Goal: Obtain resource: Obtain resource

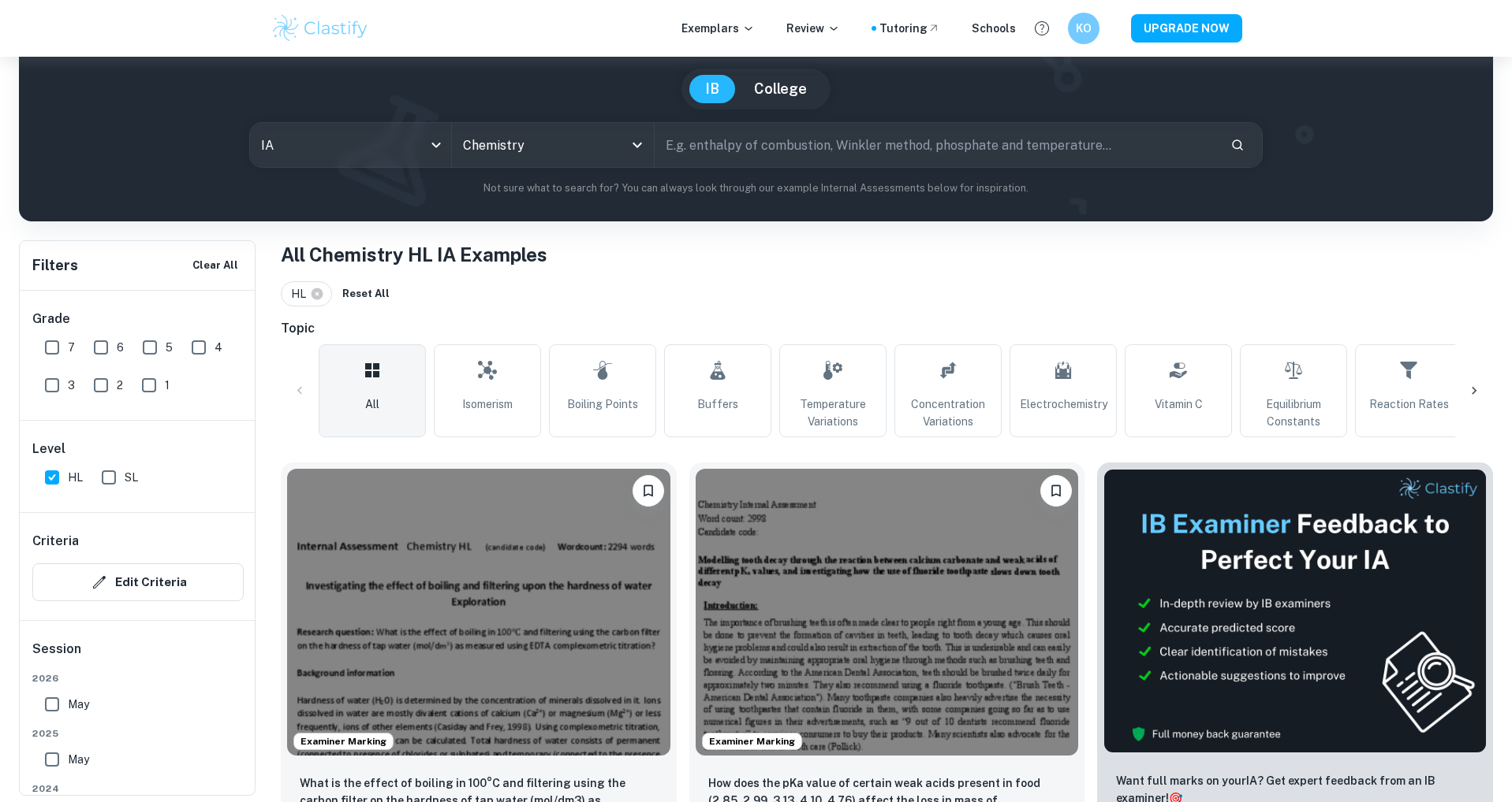
scroll to position [134, 0]
click at [791, 141] on input "text" at bounding box center [935, 144] width 563 height 44
type input "alginate"
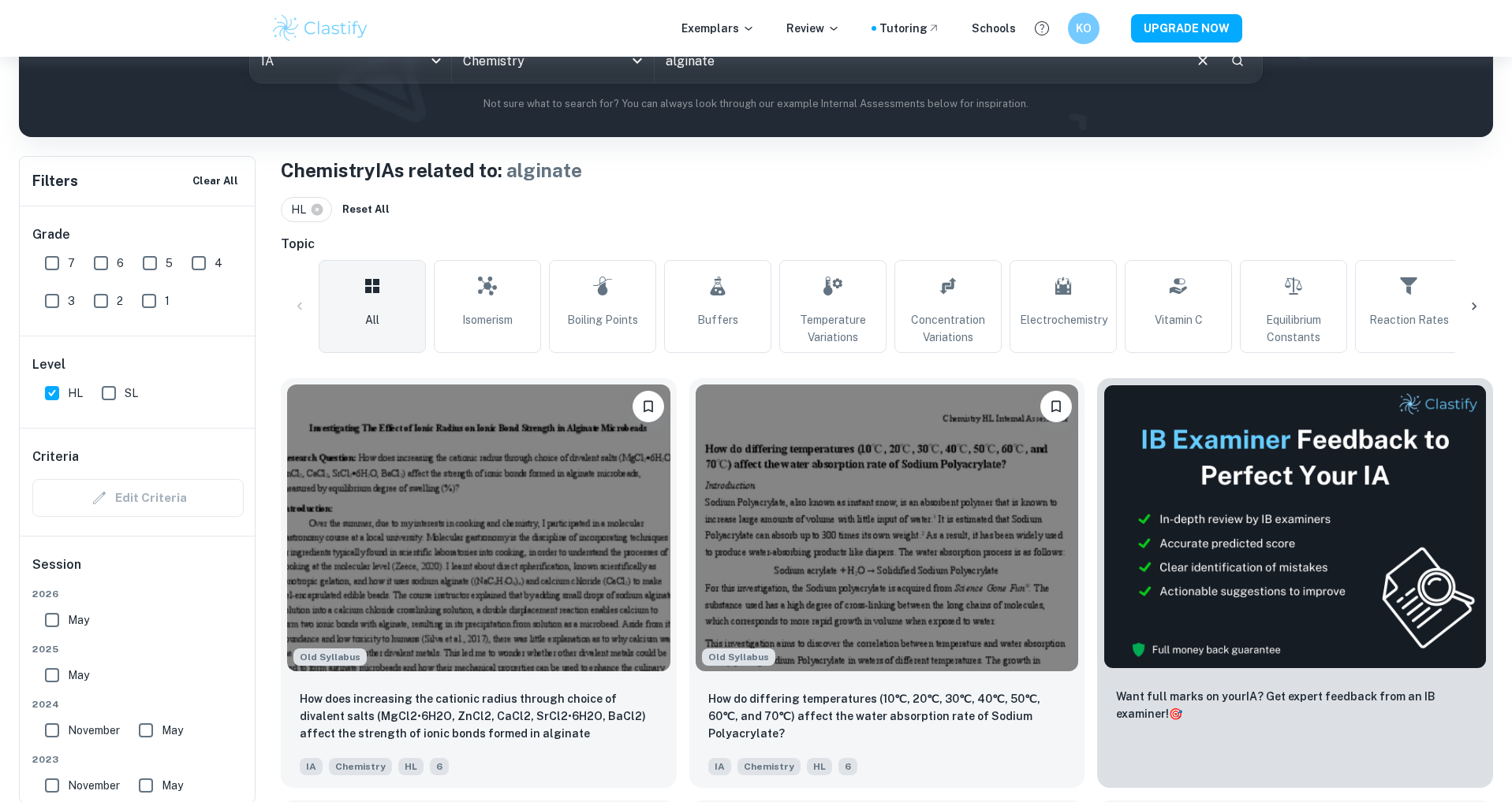
scroll to position [229, 0]
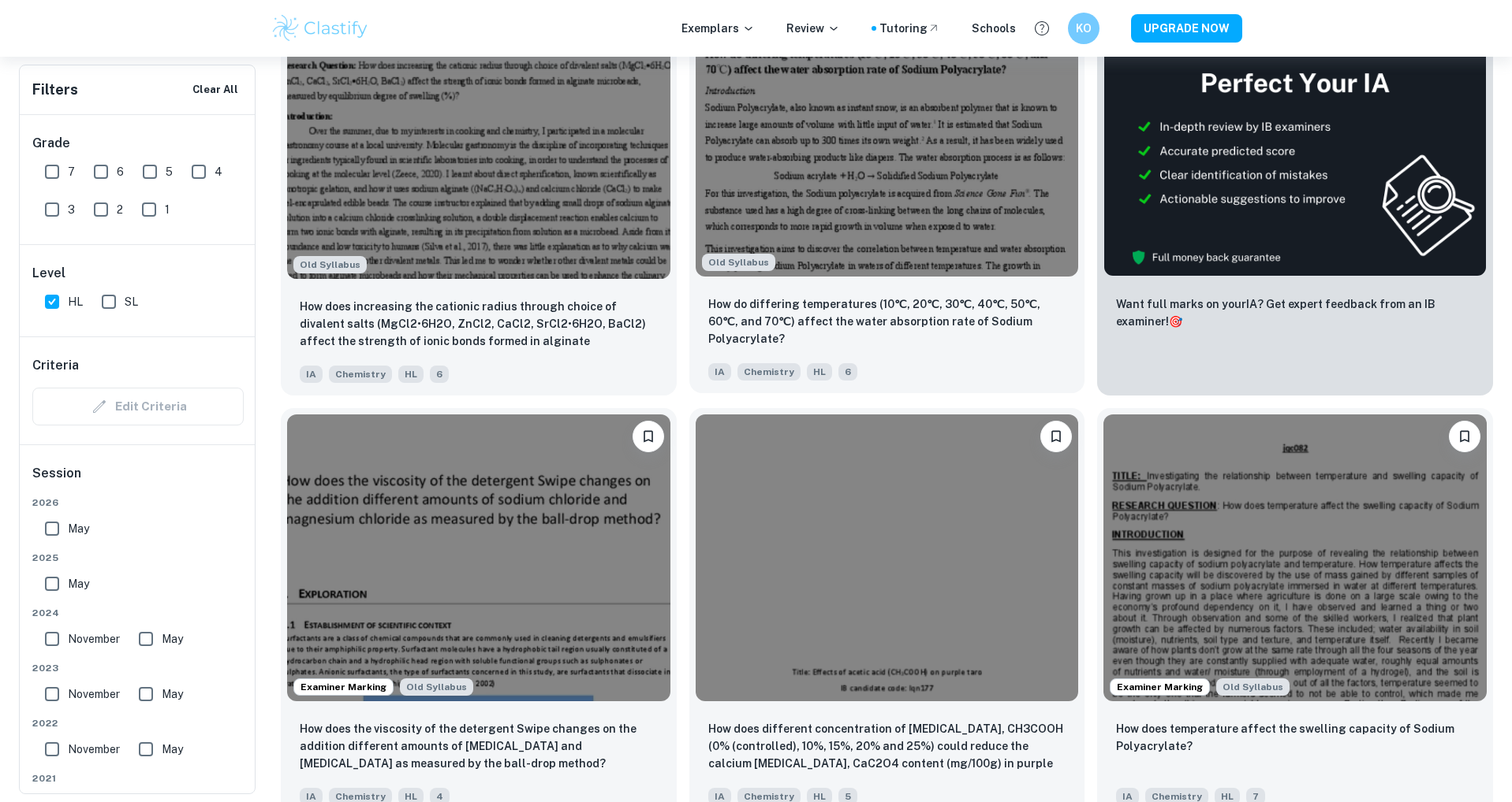
scroll to position [612, 0]
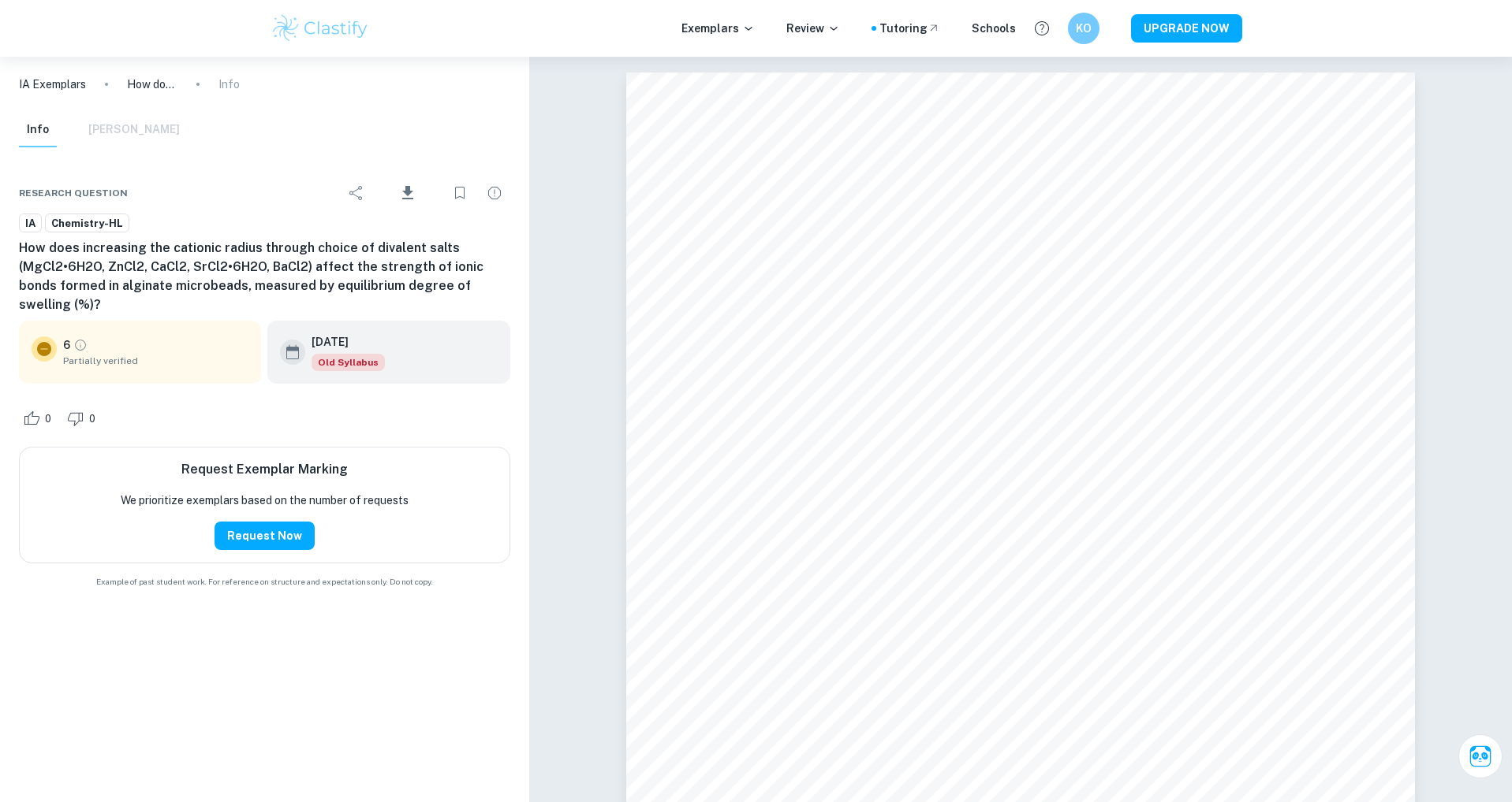
click at [199, 340] on div "6 Partially verified" at bounding box center [155, 353] width 185 height 32
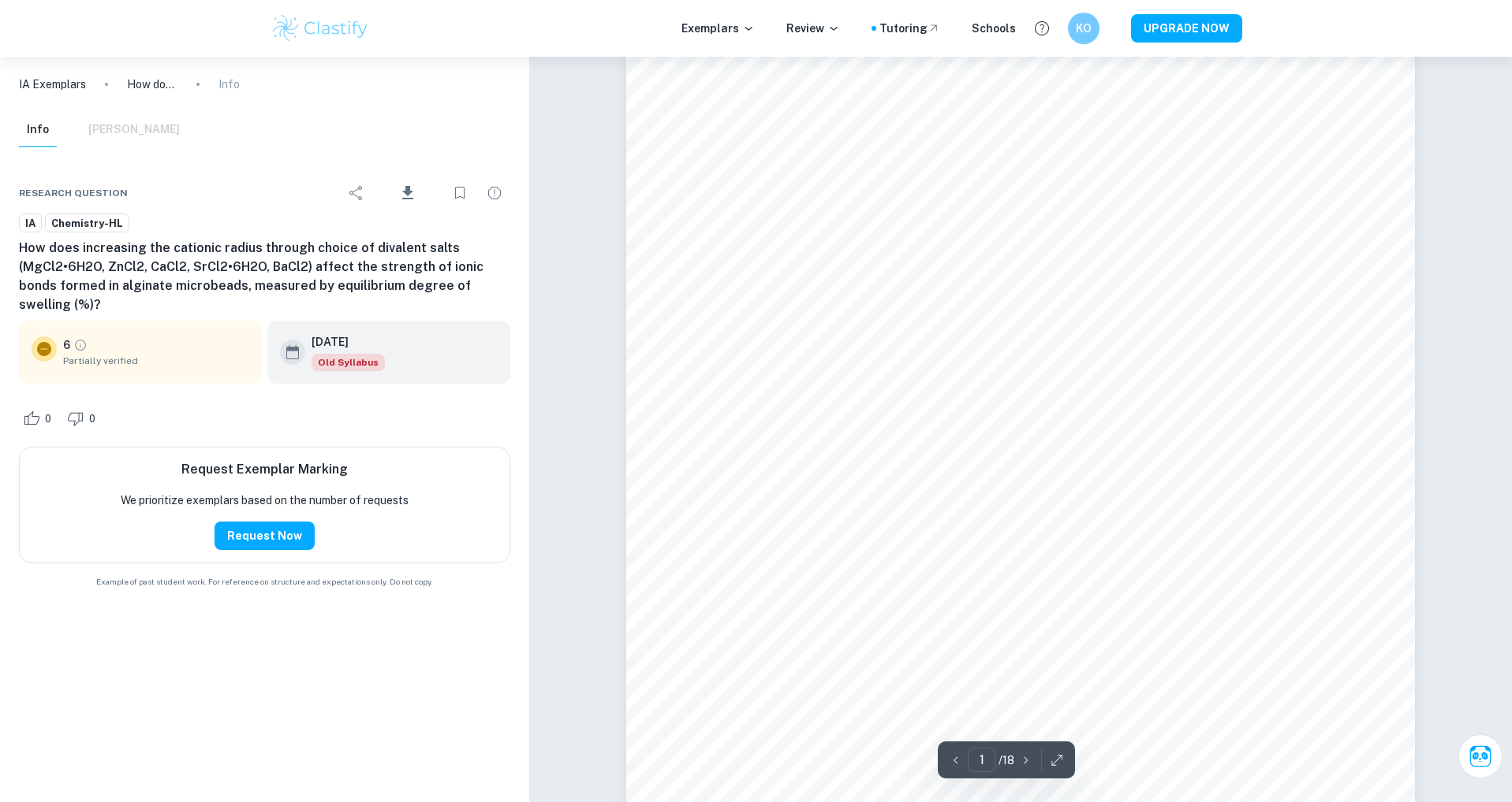
scroll to position [236, 0]
click at [267, 535] on button "Request Now" at bounding box center [264, 536] width 100 height 29
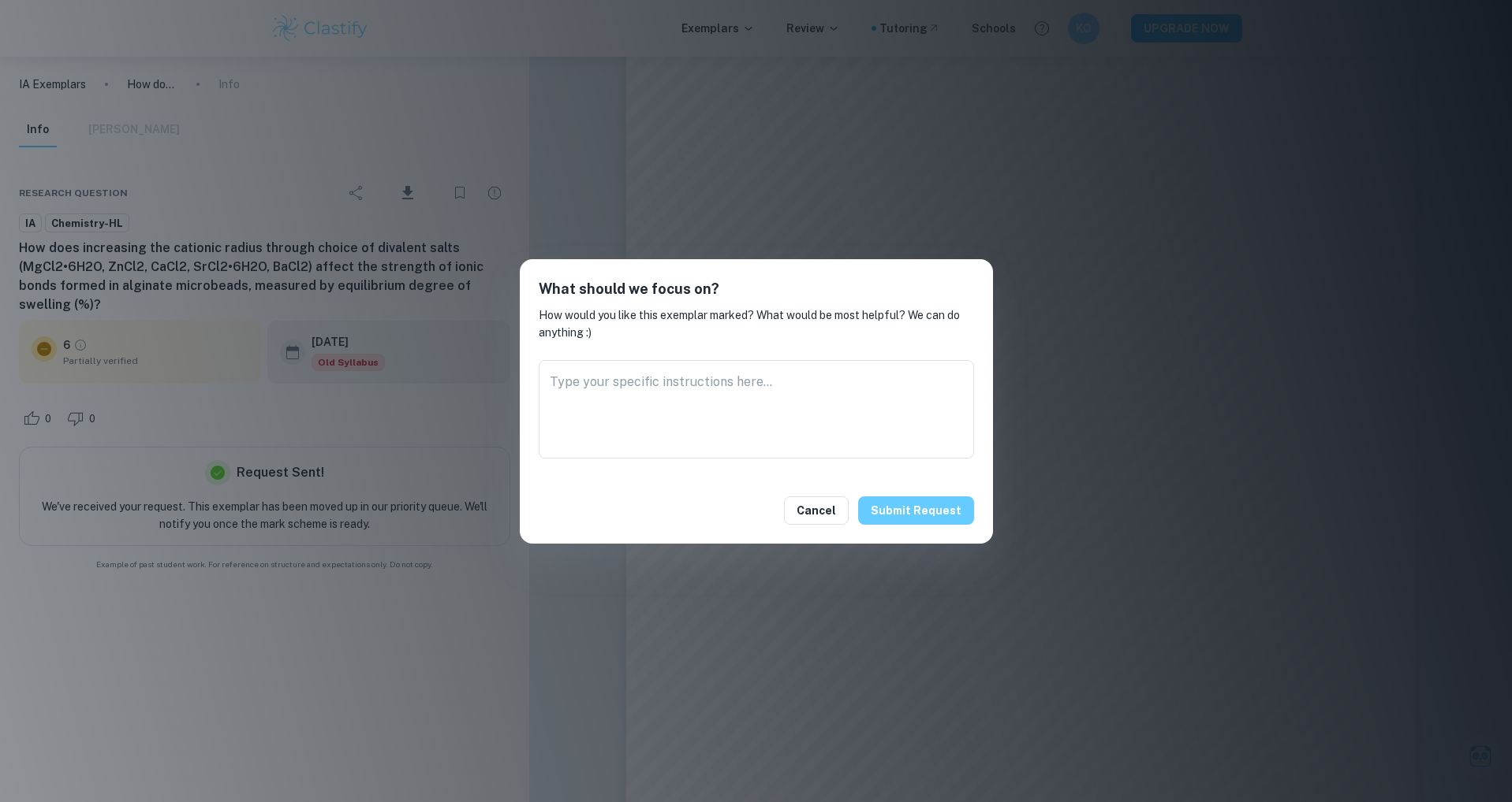
click at [917, 519] on button "Submit request" at bounding box center [916, 511] width 116 height 29
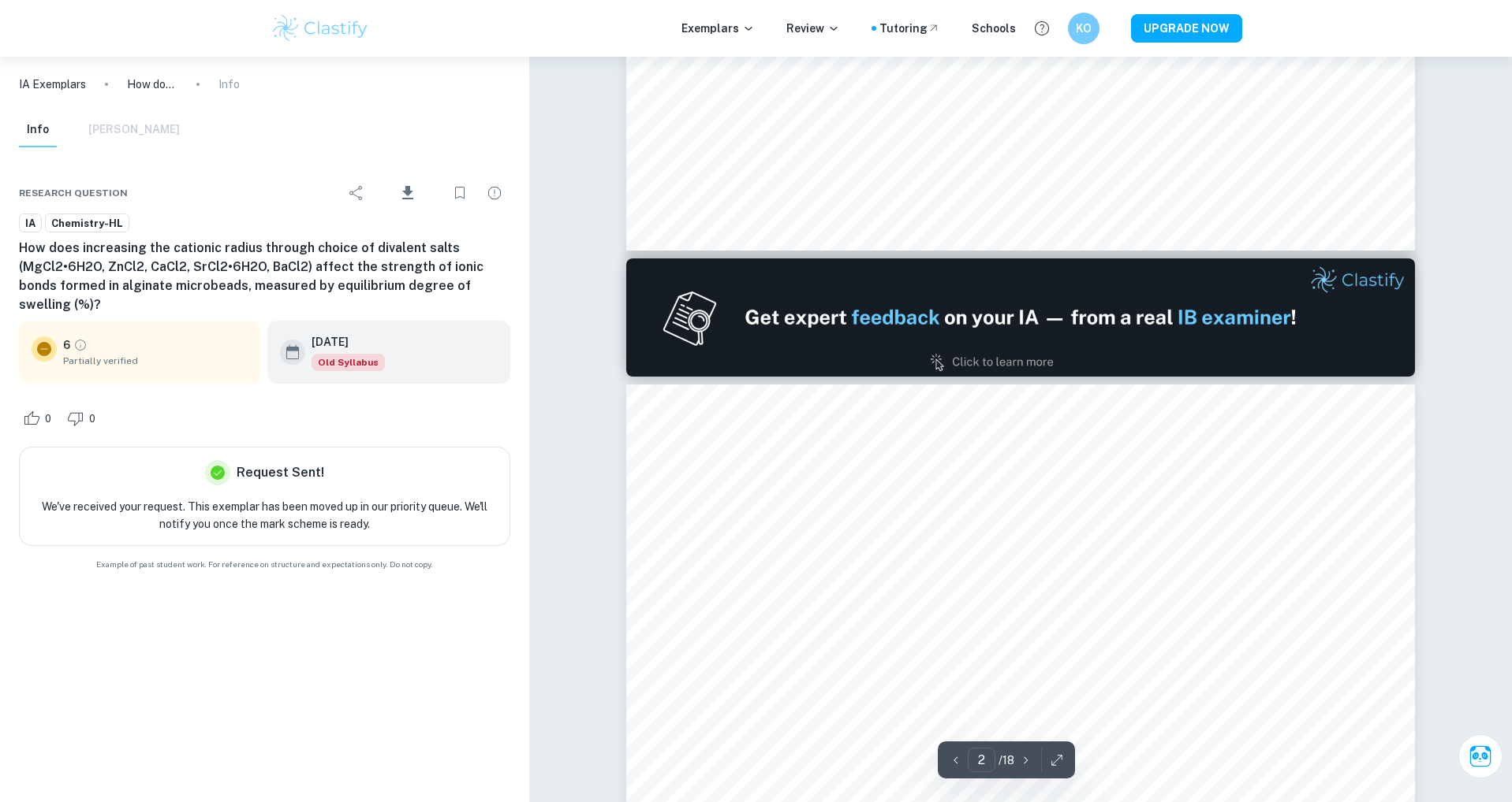
scroll to position [841, 0]
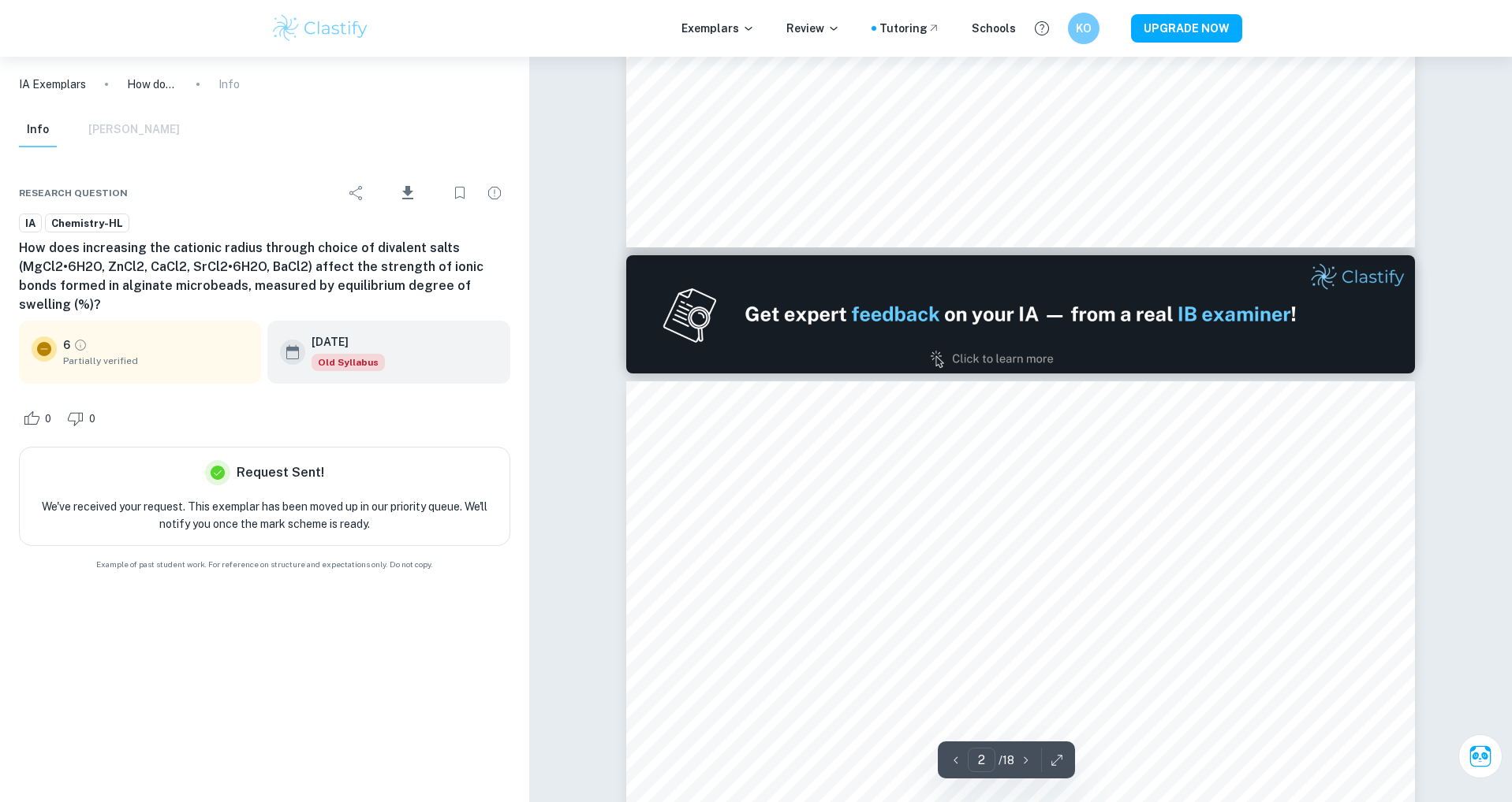
type input "1"
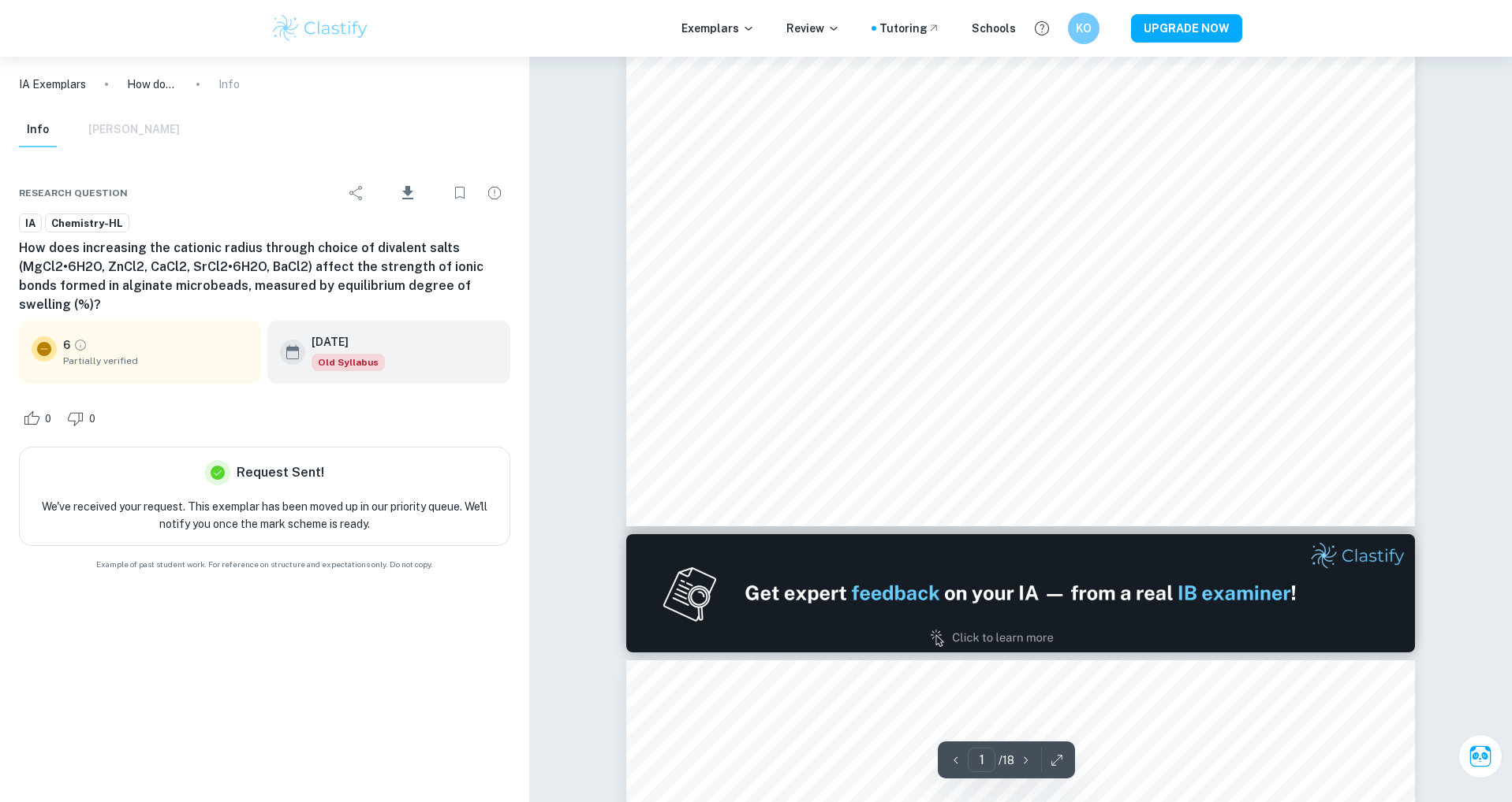
scroll to position [562, 0]
